Goal: Task Accomplishment & Management: Use online tool/utility

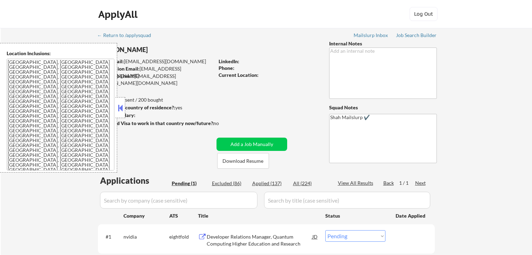
scroll to position [140, 0]
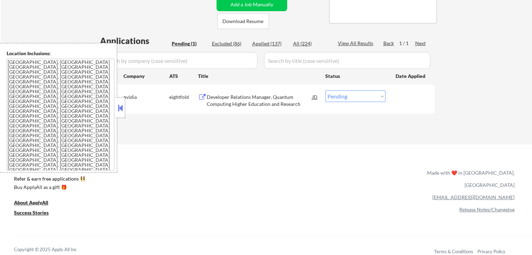
click at [503, 96] on div "← Return to /applysquad Mailslurp Inbox Job Search Builder [PERSON_NAME] User E…" at bounding box center [267, 16] width 532 height 257
click at [228, 102] on div "Developer Relations Manager, Quantum Computing Higher Education and Research" at bounding box center [260, 101] width 106 height 14
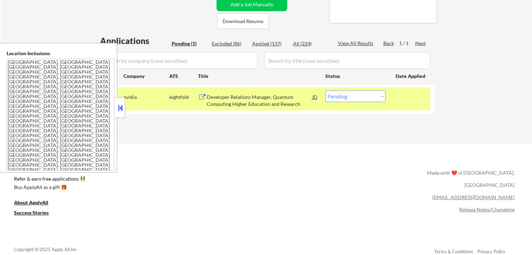
click at [120, 113] on button at bounding box center [121, 108] width 8 height 10
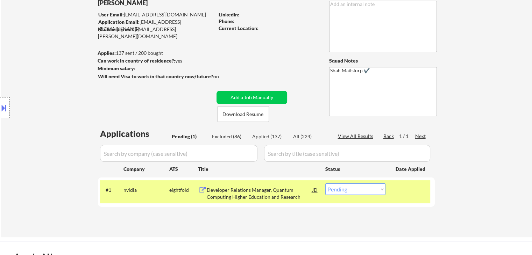
scroll to position [0, 0]
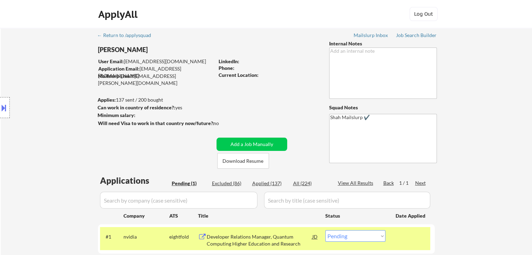
click at [154, 153] on div "← Return to /applysquad Mailslurp Inbox Job Search Builder [PERSON_NAME] User E…" at bounding box center [266, 153] width 349 height 251
click at [30, 98] on div "Location Inclusions: [GEOGRAPHIC_DATA], [GEOGRAPHIC_DATA] [GEOGRAPHIC_DATA], [G…" at bounding box center [62, 108] width 125 height 130
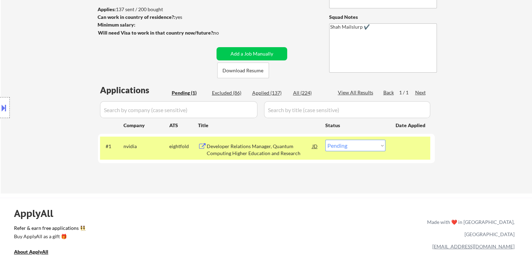
scroll to position [70, 0]
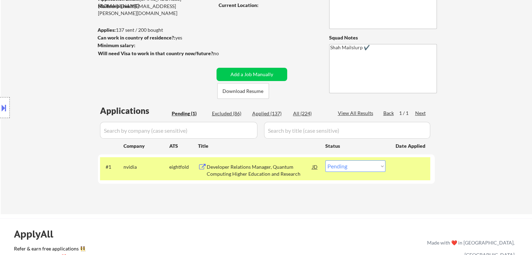
click at [0, 106] on button at bounding box center [4, 108] width 8 height 12
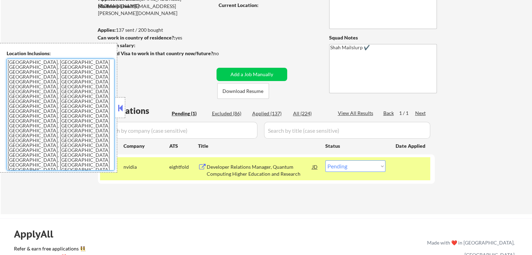
drag, startPoint x: 69, startPoint y: 145, endPoint x: 0, endPoint y: 56, distance: 112.2
click at [0, 56] on div "Location Inclusions: [GEOGRAPHIC_DATA], [GEOGRAPHIC_DATA] [GEOGRAPHIC_DATA], [G…" at bounding box center [58, 108] width 117 height 130
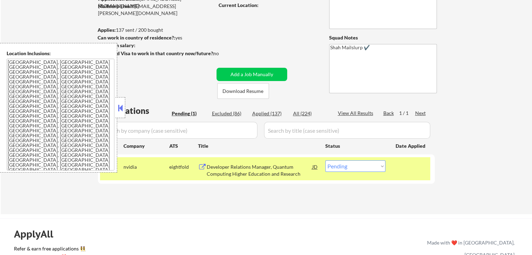
click at [474, 113] on div "← Return to /applysquad Mailslurp Inbox Job Search Builder [PERSON_NAME] User E…" at bounding box center [267, 86] width 532 height 257
click at [273, 38] on div "← Return to /applysquad Mailslurp Inbox Job Search Builder [PERSON_NAME] User E…" at bounding box center [266, 83] width 349 height 251
click at [124, 108] on button at bounding box center [121, 108] width 8 height 10
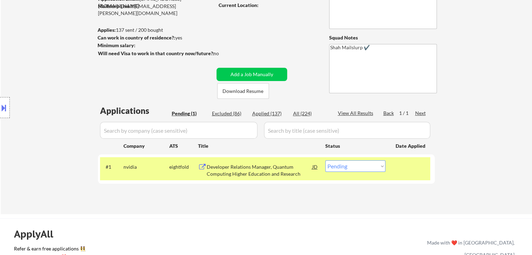
click at [79, 69] on div "Location Inclusions: [GEOGRAPHIC_DATA], [GEOGRAPHIC_DATA] [GEOGRAPHIC_DATA], [G…" at bounding box center [62, 108] width 125 height 130
click at [29, 68] on div "Location Inclusions: [GEOGRAPHIC_DATA], [GEOGRAPHIC_DATA] [GEOGRAPHIC_DATA], [G…" at bounding box center [62, 108] width 125 height 130
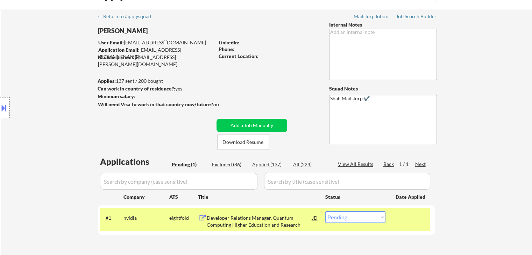
scroll to position [0, 0]
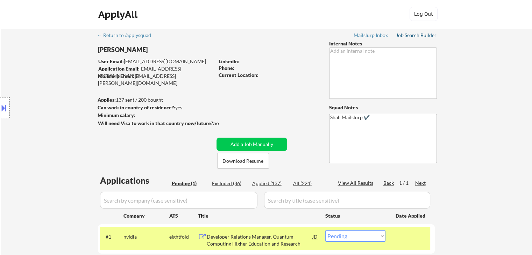
click at [418, 35] on div "Job Search Builder" at bounding box center [416, 35] width 41 height 5
click at [87, 132] on div "Location Inclusions: [GEOGRAPHIC_DATA], [GEOGRAPHIC_DATA] [GEOGRAPHIC_DATA], [G…" at bounding box center [62, 108] width 125 height 130
click at [39, 119] on div "Location Inclusions: [GEOGRAPHIC_DATA], [GEOGRAPHIC_DATA] [GEOGRAPHIC_DATA], [G…" at bounding box center [62, 108] width 125 height 130
click at [266, 102] on div "← Return to /applysquad Mailslurp Inbox Job Search Builder [PERSON_NAME] User E…" at bounding box center [266, 153] width 349 height 251
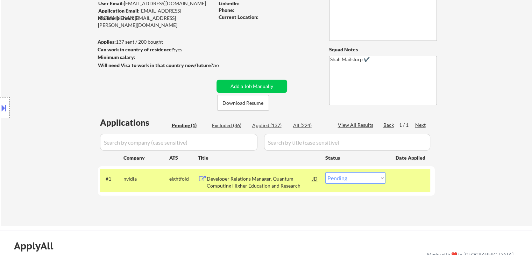
scroll to position [70, 0]
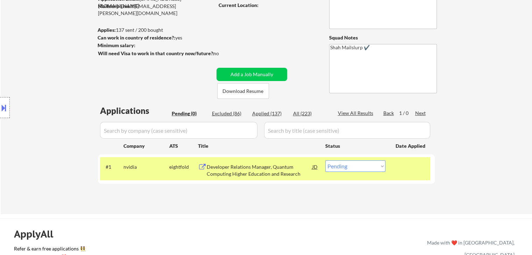
click at [65, 104] on div "Location Inclusions: [GEOGRAPHIC_DATA], [GEOGRAPHIC_DATA] [GEOGRAPHIC_DATA], [G…" at bounding box center [62, 108] width 125 height 130
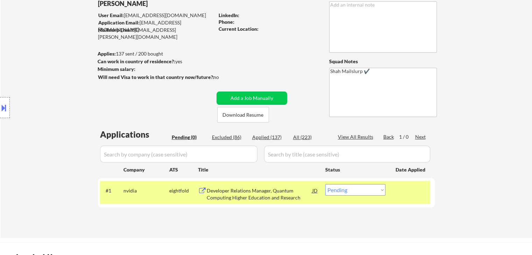
scroll to position [35, 0]
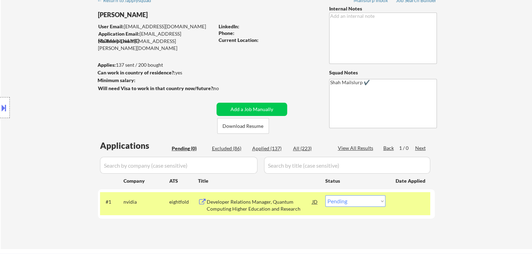
click at [45, 99] on div "Location Inclusions: [GEOGRAPHIC_DATA], [GEOGRAPHIC_DATA] [GEOGRAPHIC_DATA], [G…" at bounding box center [62, 108] width 125 height 130
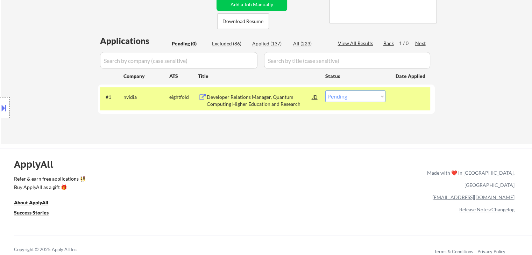
click at [354, 99] on select "Choose an option... Pending Applied Excluded (Questions) Excluded (Expired) Exc…" at bounding box center [355, 97] width 60 height 12
select select ""excluded__bad_match_""
click at [325, 91] on select "Choose an option... Pending Applied Excluded (Questions) Excluded (Expired) Exc…" at bounding box center [355, 97] width 60 height 12
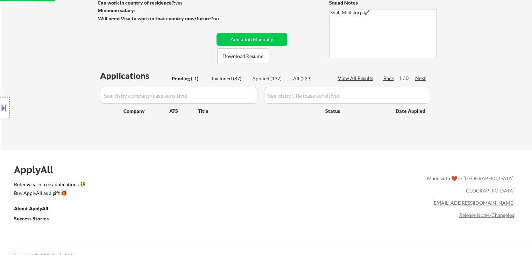
scroll to position [35, 0]
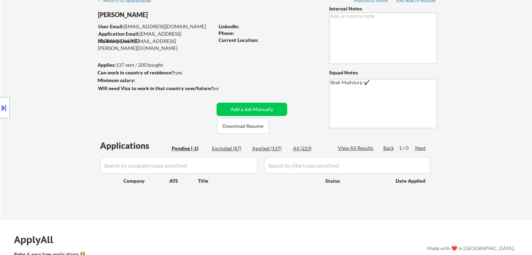
click at [48, 79] on div "Location Inclusions: [GEOGRAPHIC_DATA], [GEOGRAPHIC_DATA] [GEOGRAPHIC_DATA], [G…" at bounding box center [62, 108] width 125 height 130
